Goal: Task Accomplishment & Management: Use online tool/utility

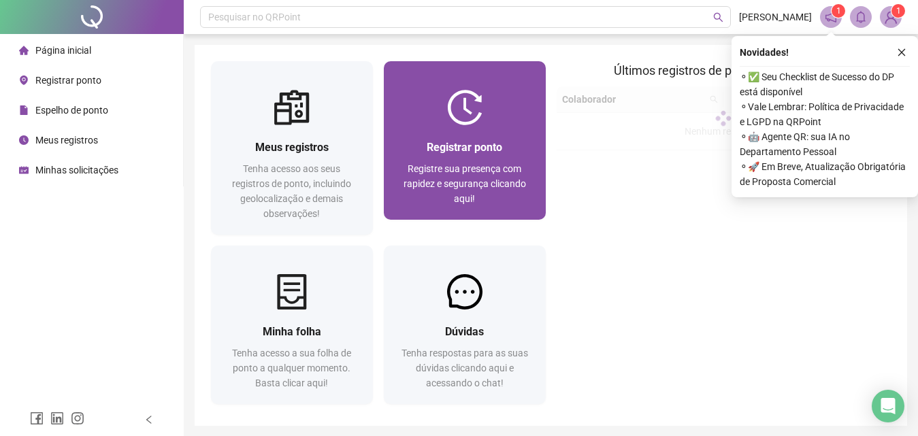
click at [449, 131] on div "Registrar ponto Registre sua presença com rapidez e segurança clicando aqui!" at bounding box center [465, 172] width 162 height 95
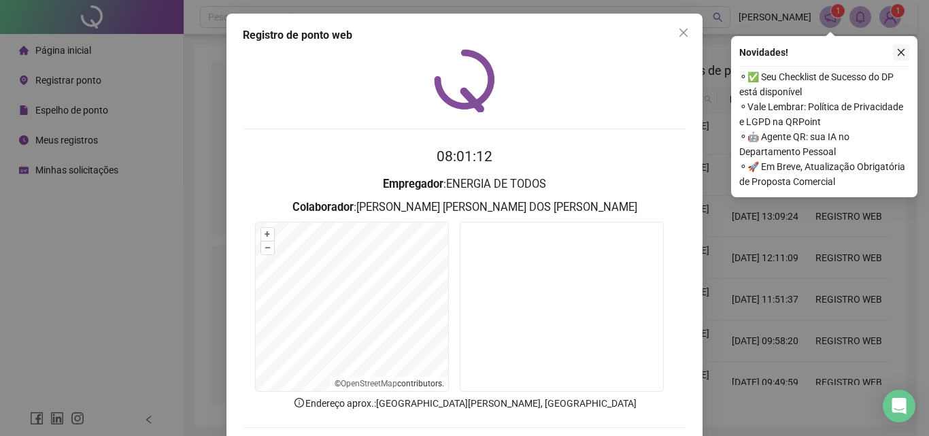
click at [896, 54] on icon "close" at bounding box center [901, 53] width 10 height 10
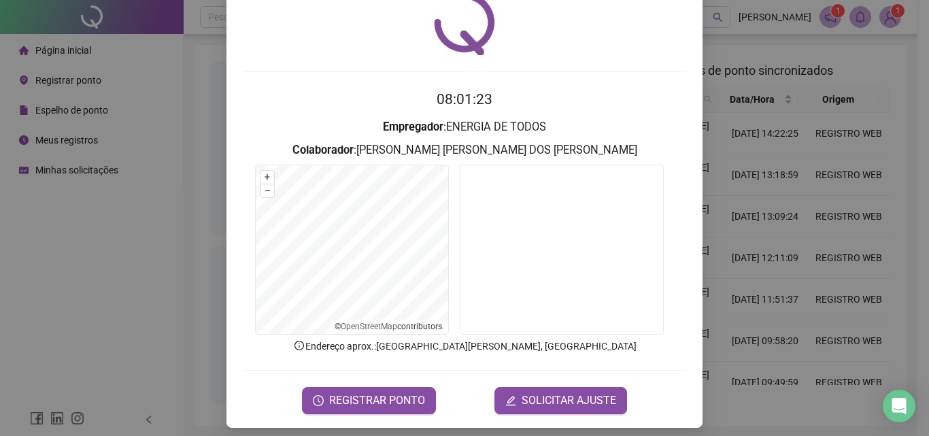
scroll to position [65, 0]
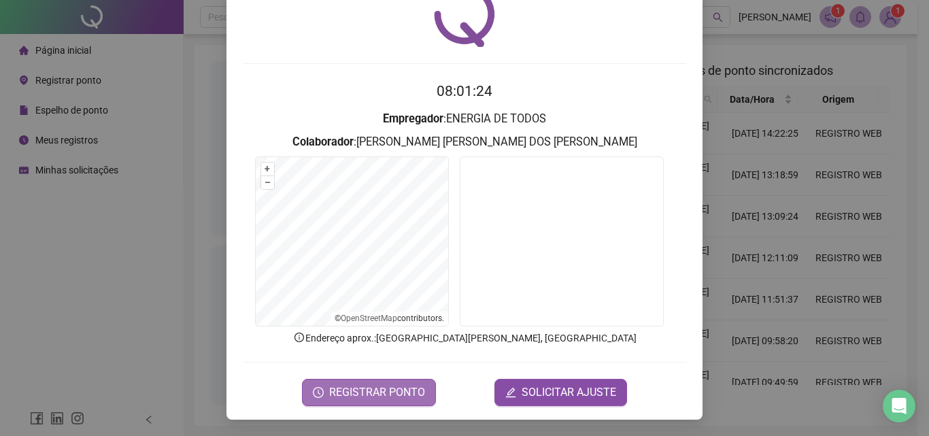
click at [361, 395] on span "REGISTRAR PONTO" at bounding box center [377, 392] width 96 height 16
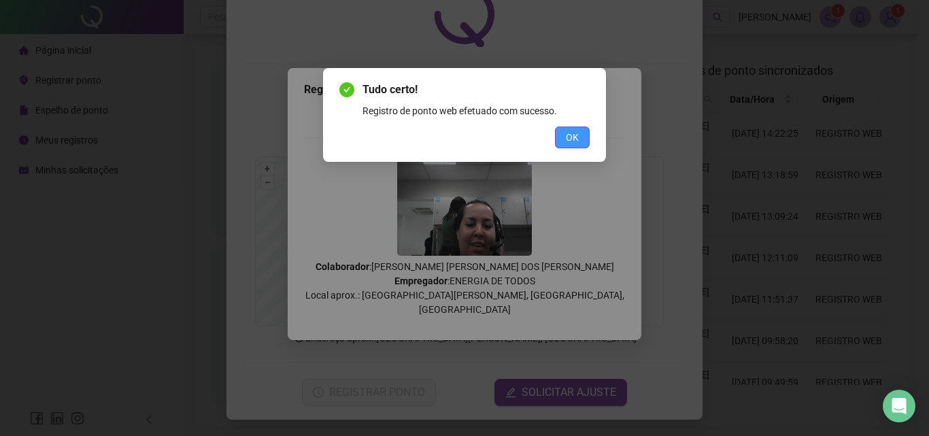
click at [579, 136] on button "OK" at bounding box center [572, 138] width 35 height 22
